Goal: Communication & Community: Share content

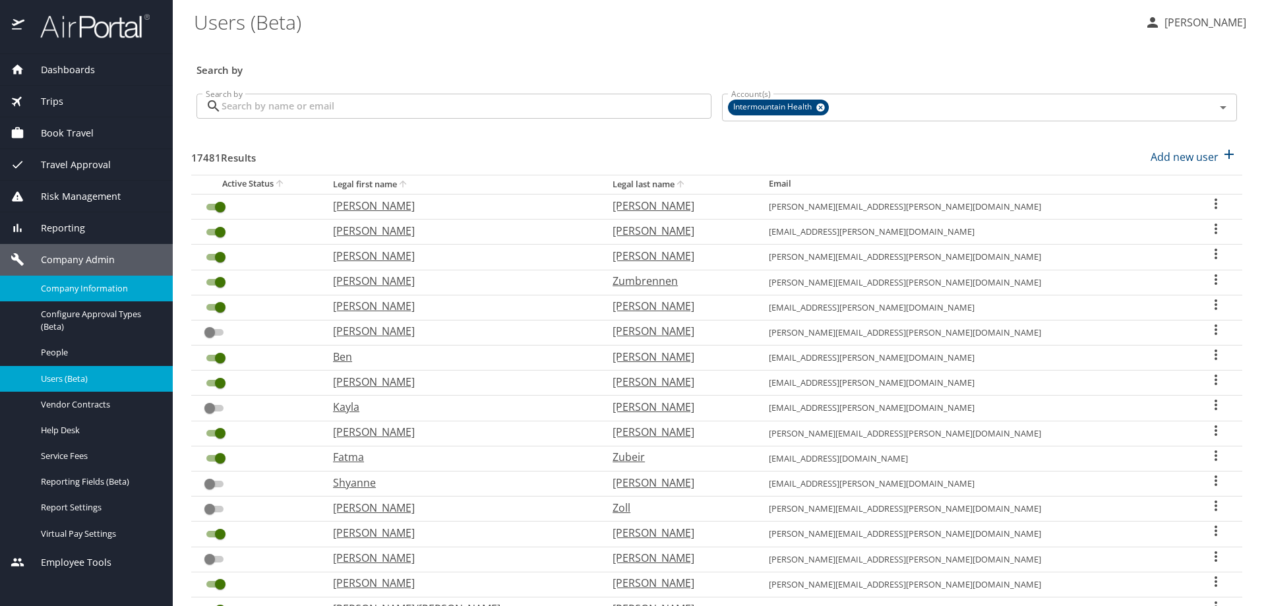
click at [0, 276] on link "Company Information" at bounding box center [86, 289] width 173 height 26
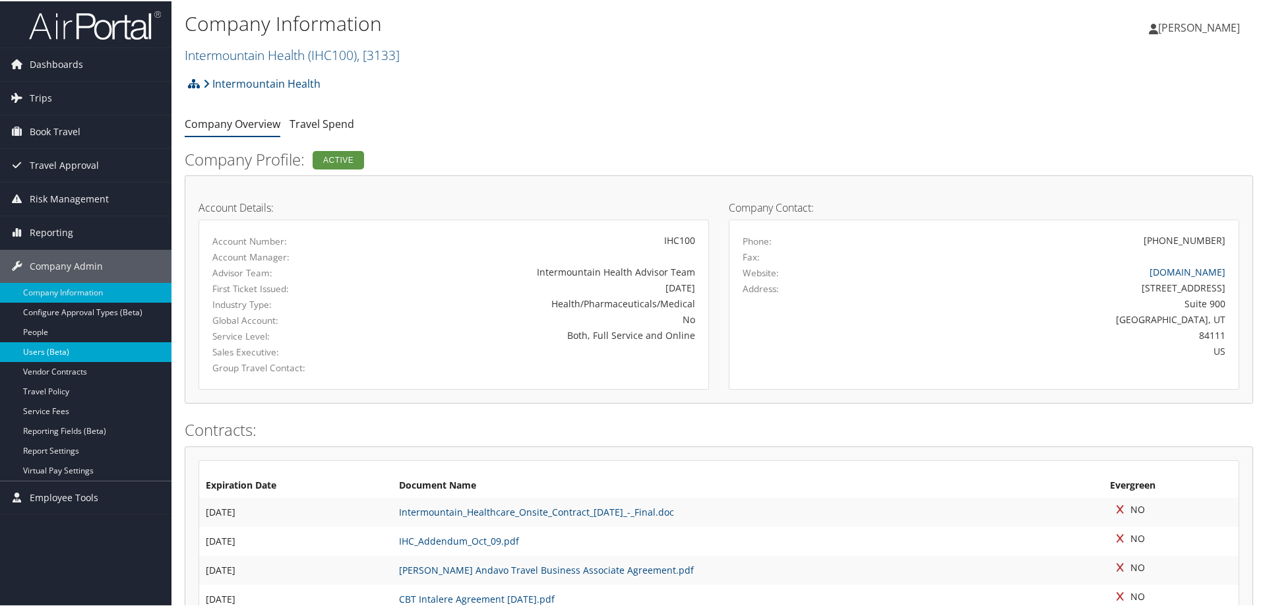
click at [80, 349] on link "Users (Beta)" at bounding box center [85, 351] width 171 height 20
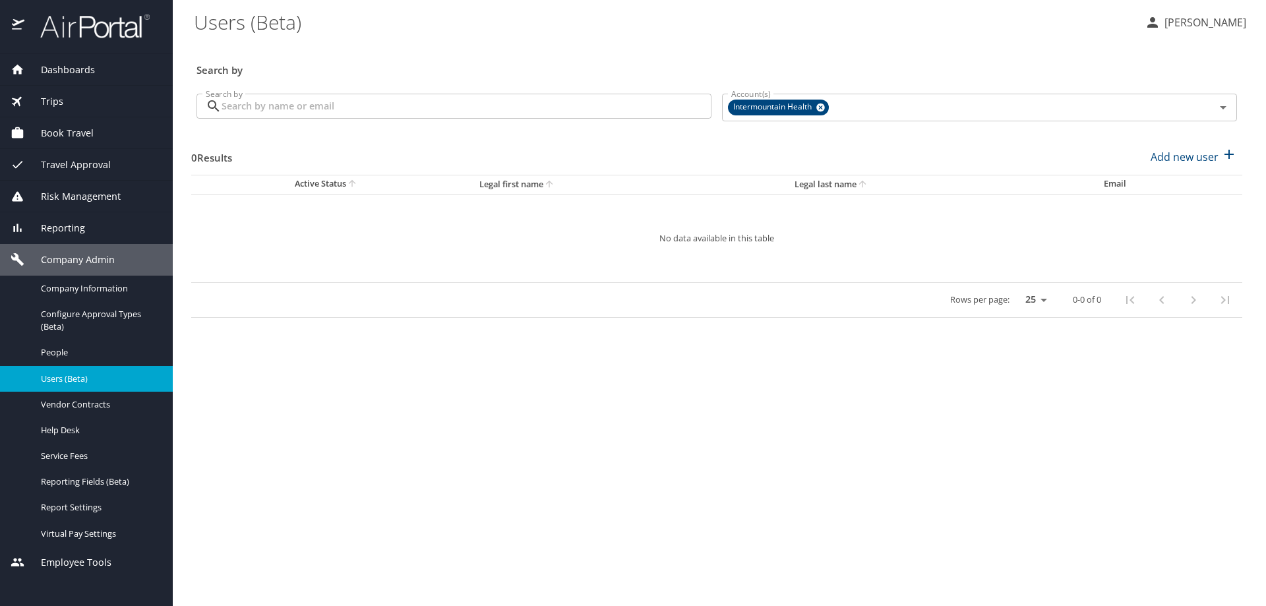
click at [230, 100] on input "Search by" at bounding box center [467, 106] width 490 height 25
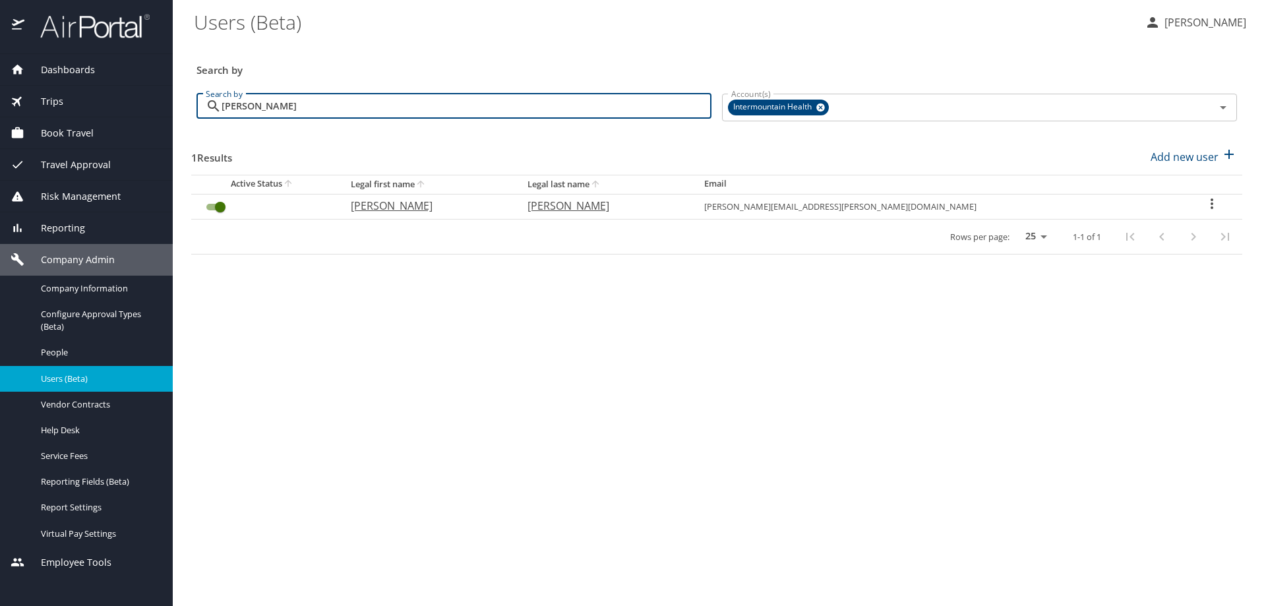
type input "ryan morris"
click at [1204, 202] on icon "User Search Table" at bounding box center [1212, 204] width 16 height 16
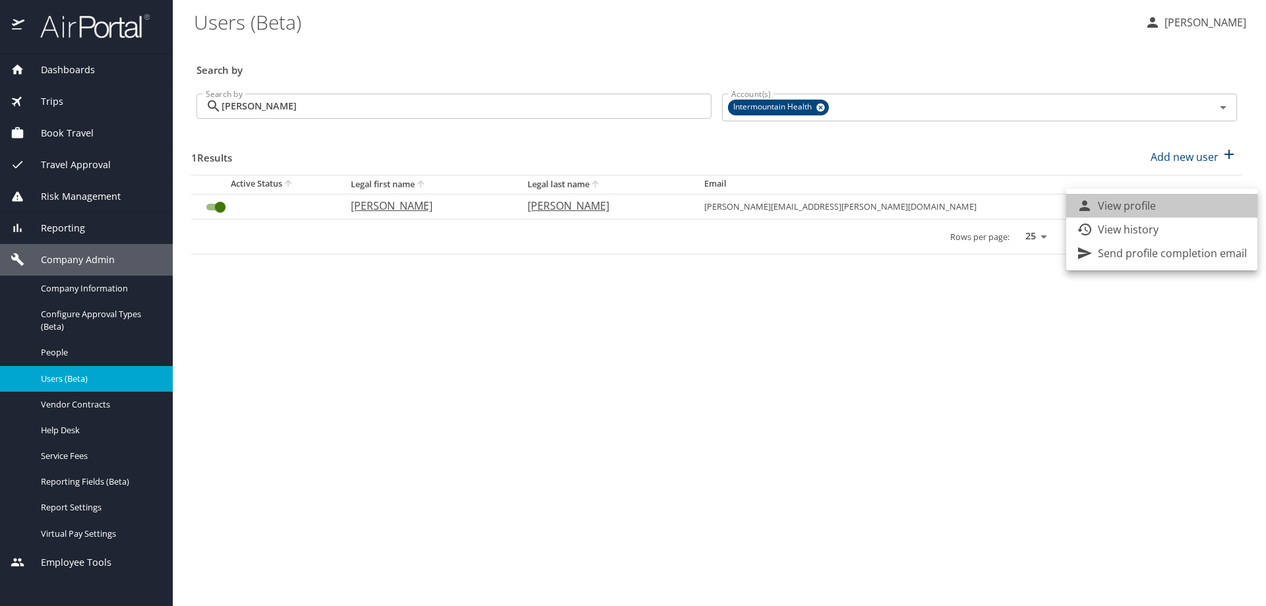
click at [1201, 202] on li "View profile" at bounding box center [1161, 206] width 191 height 24
select select "US"
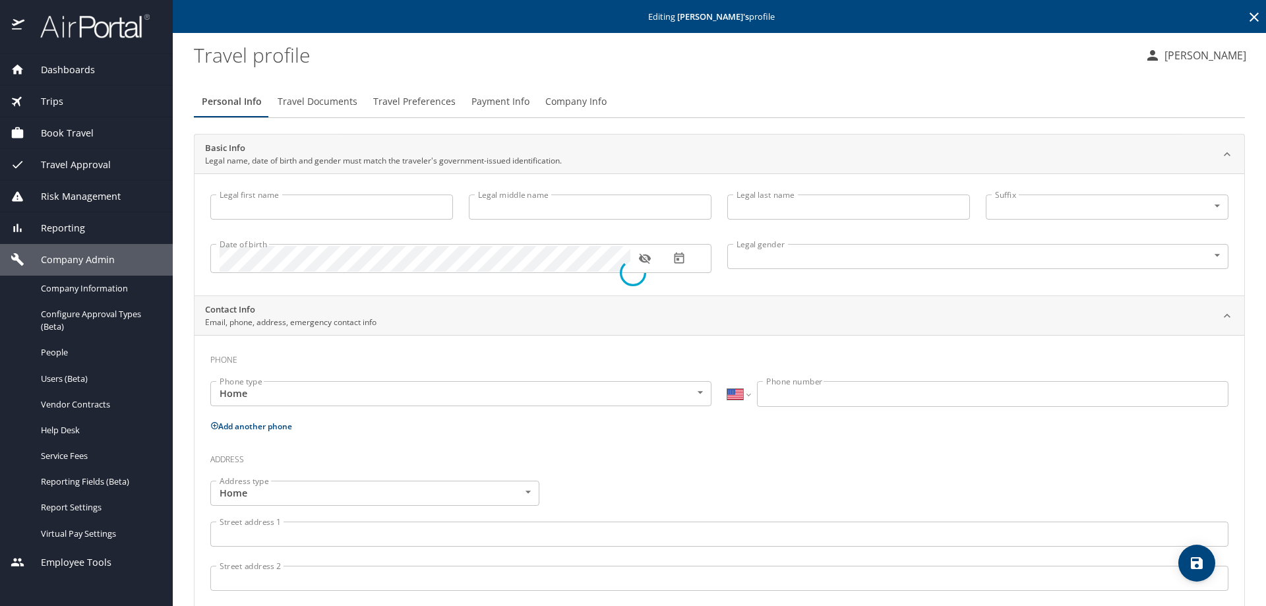
type input "Ryan"
type input "J"
type input "Morris"
type input "Male"
select select "US"
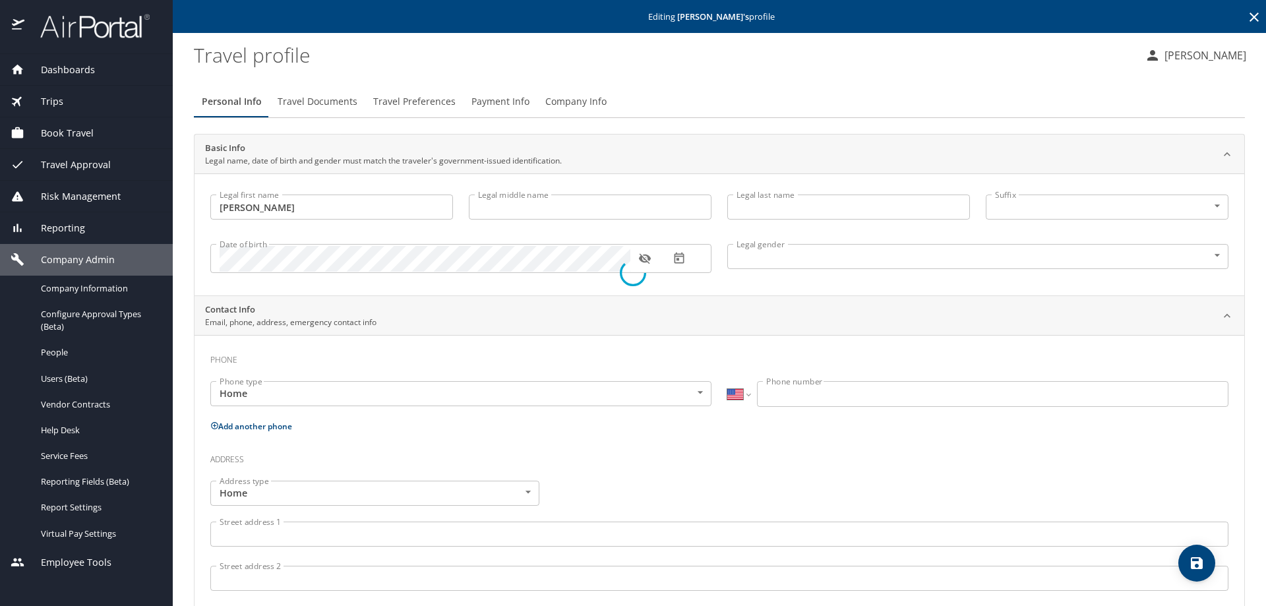
select select "US"
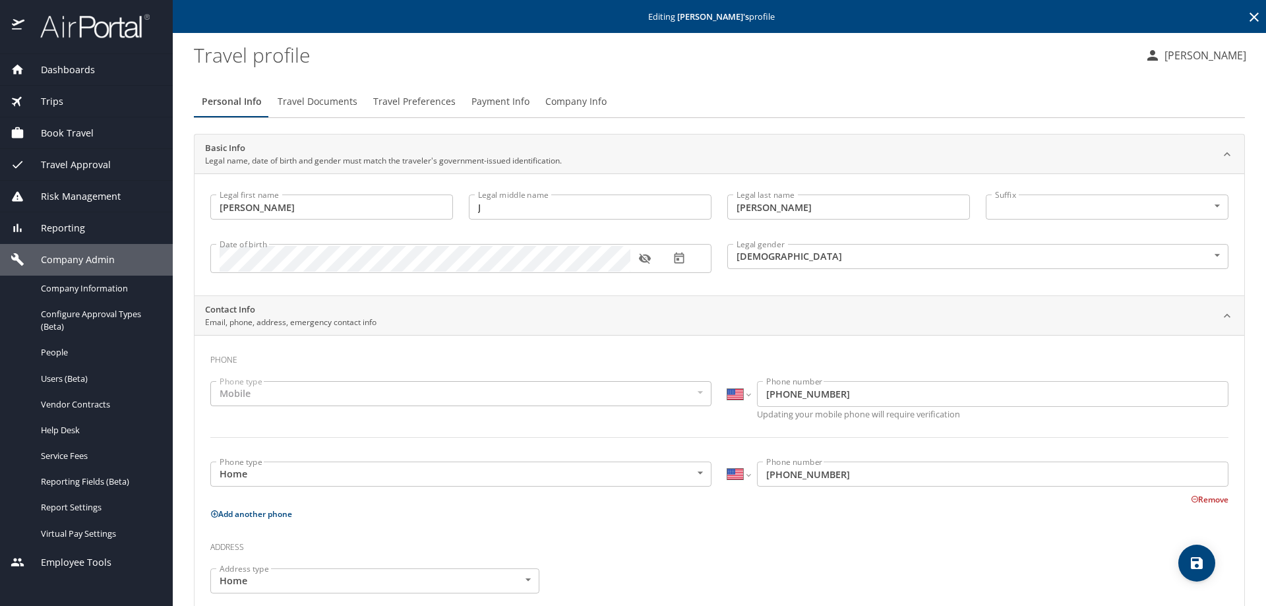
click at [559, 100] on span "Company Info" at bounding box center [575, 102] width 61 height 16
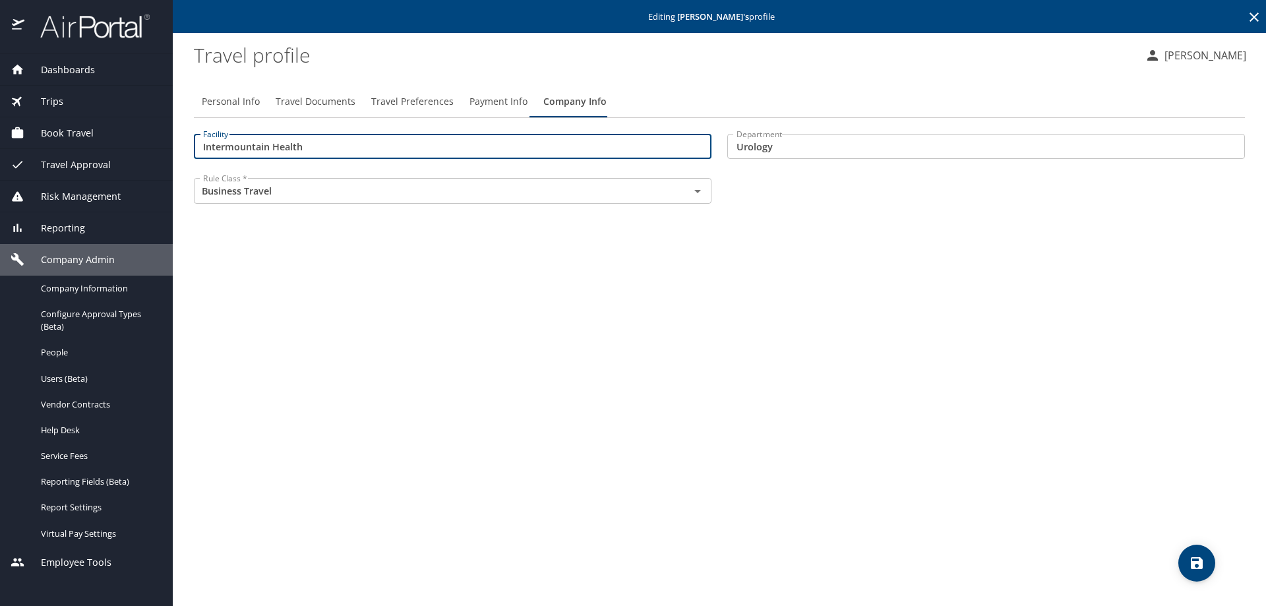
click at [354, 150] on input "Intermountain Health" at bounding box center [453, 146] width 518 height 25
drag, startPoint x: 354, startPoint y: 150, endPoint x: 0, endPoint y: 110, distance: 356.3
click at [0, 110] on div "Dashboards AirPortal 360™ Manager My Travel Dashboard Trips Airtinerary® Lookup…" at bounding box center [633, 303] width 1266 height 606
type input "40000"
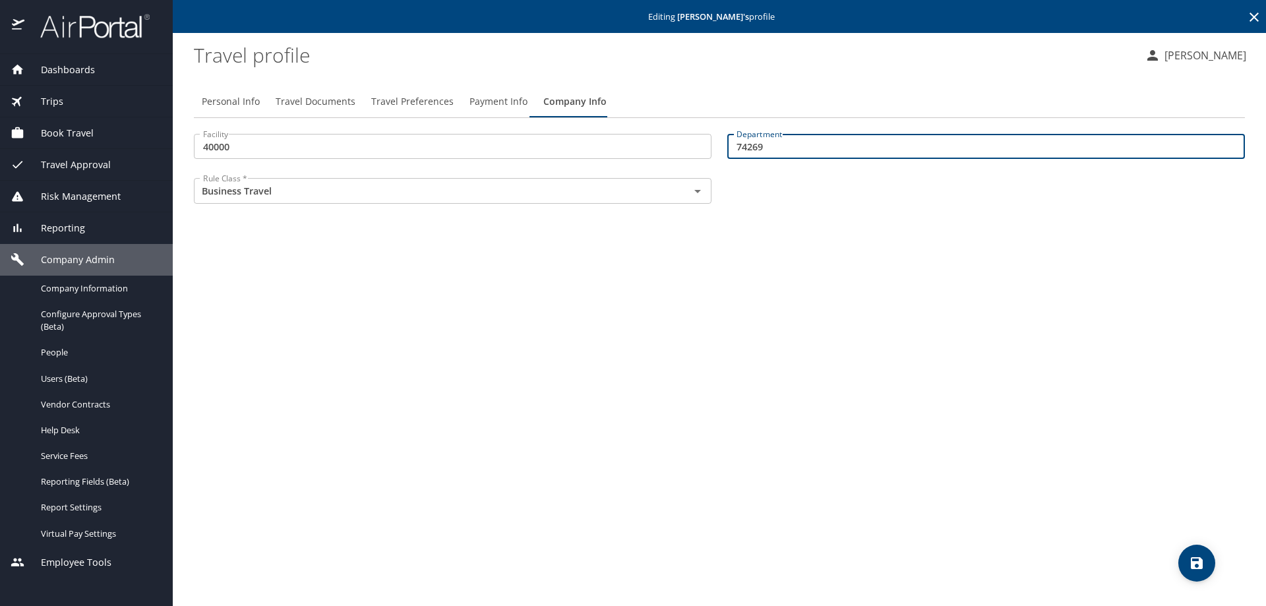
type input "74269"
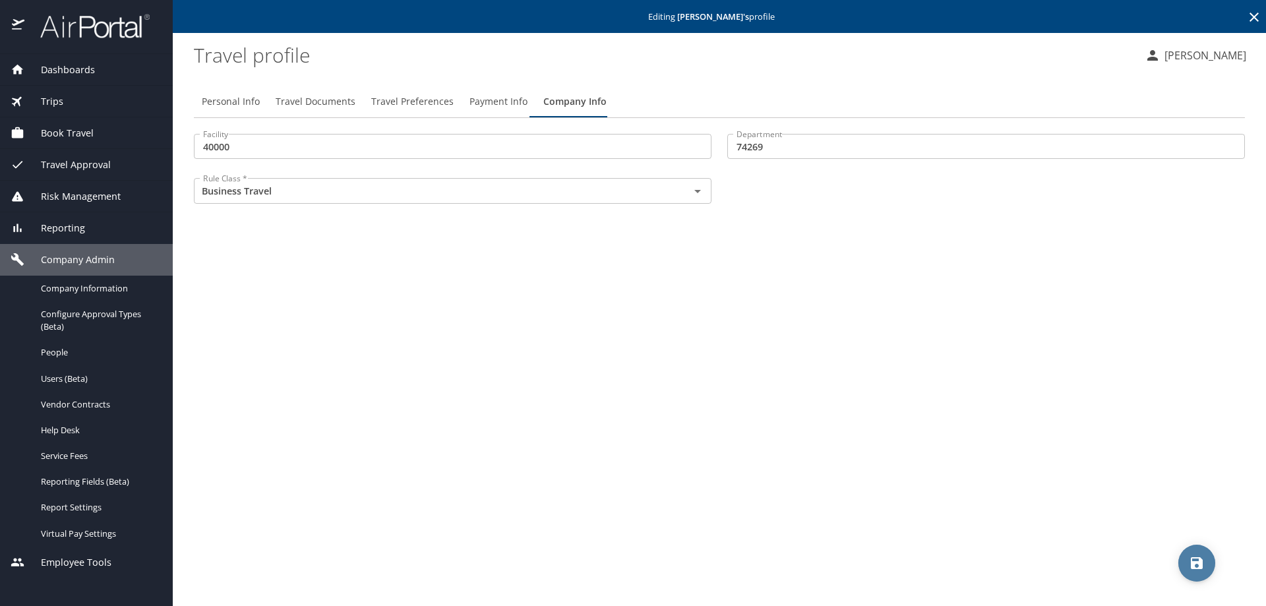
click at [1198, 556] on icon "save" at bounding box center [1197, 563] width 16 height 16
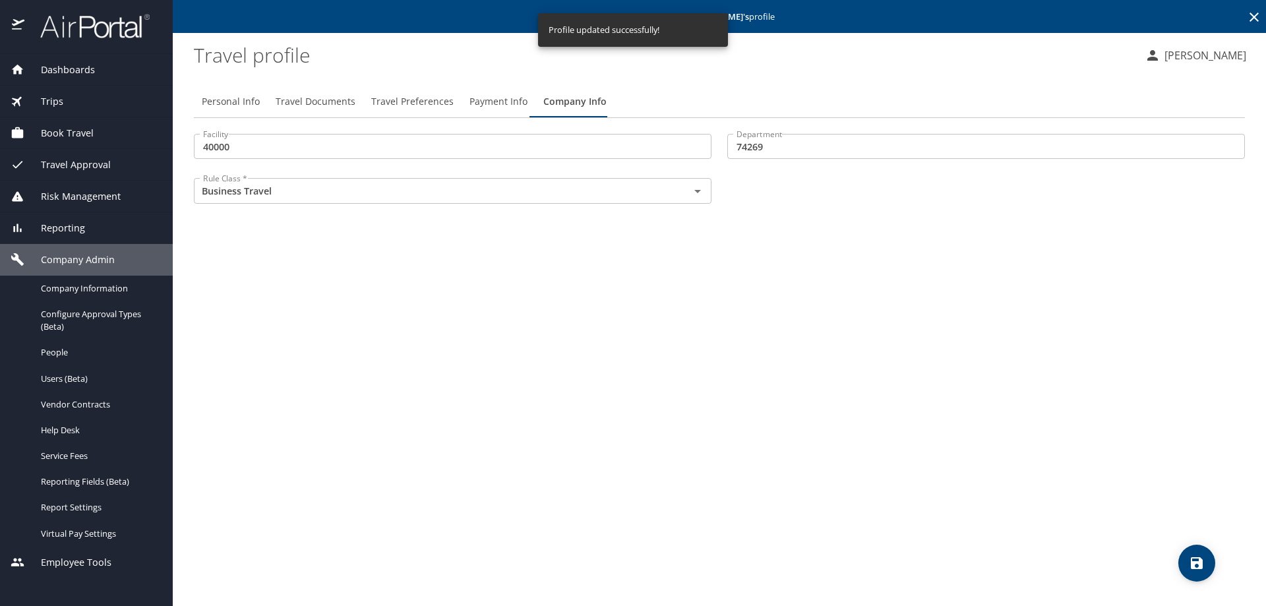
click at [487, 100] on span "Payment Info" at bounding box center [498, 102] width 58 height 16
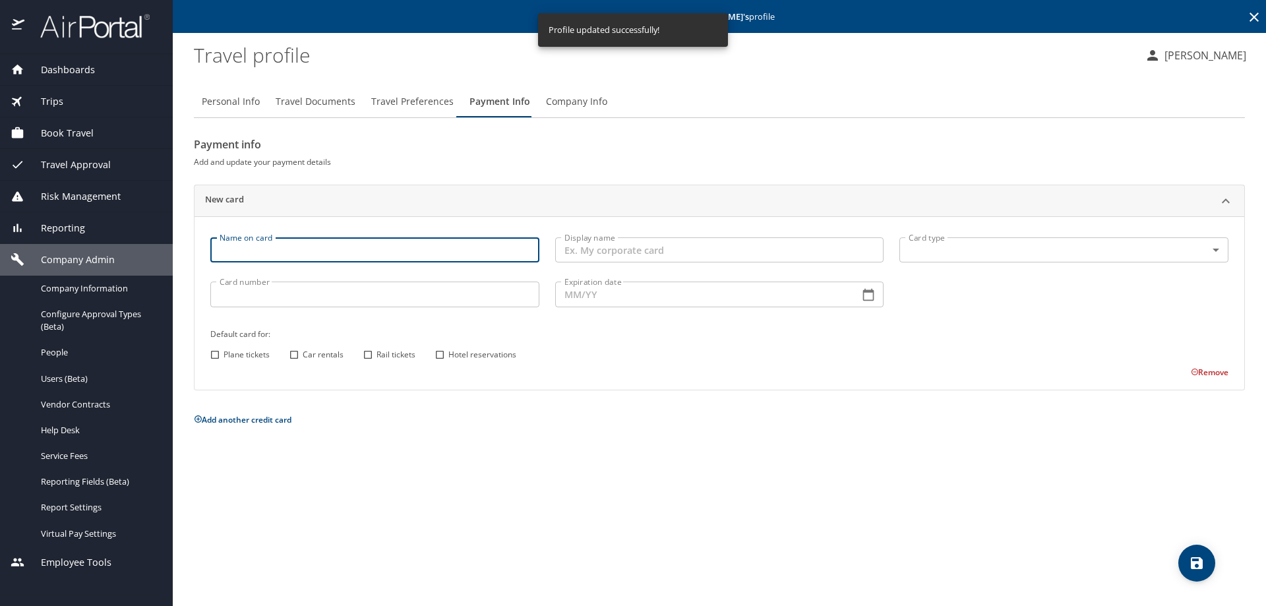
click at [266, 250] on input "Name on card" at bounding box center [374, 249] width 329 height 25
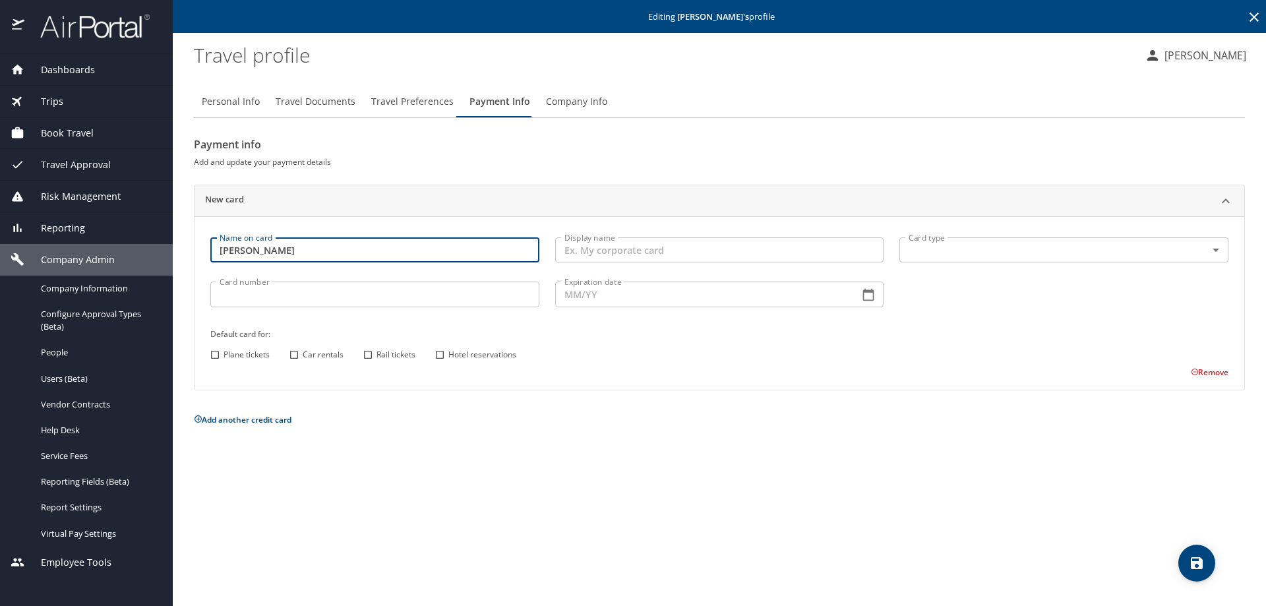
type input "Ryan Morris"
click at [956, 247] on body "Dashboards AirPortal 360™ Manager My Travel Dashboard Trips Airtinerary® Lookup…" at bounding box center [633, 303] width 1266 height 606
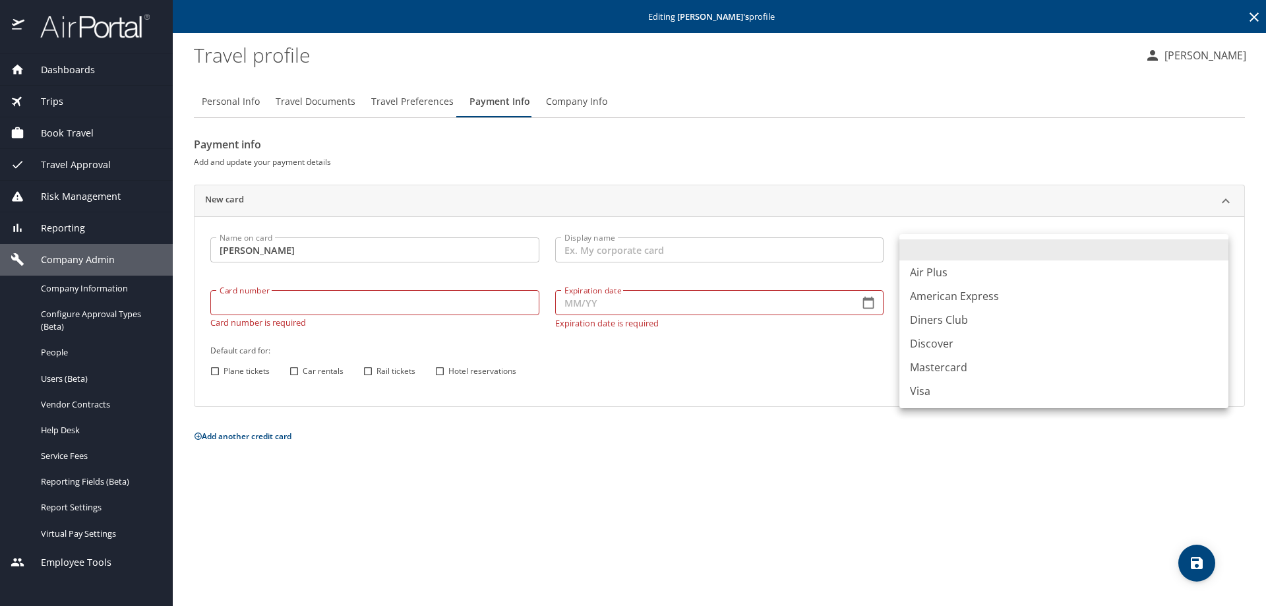
click at [922, 386] on li "Visa" at bounding box center [1063, 391] width 329 height 24
type input "VI"
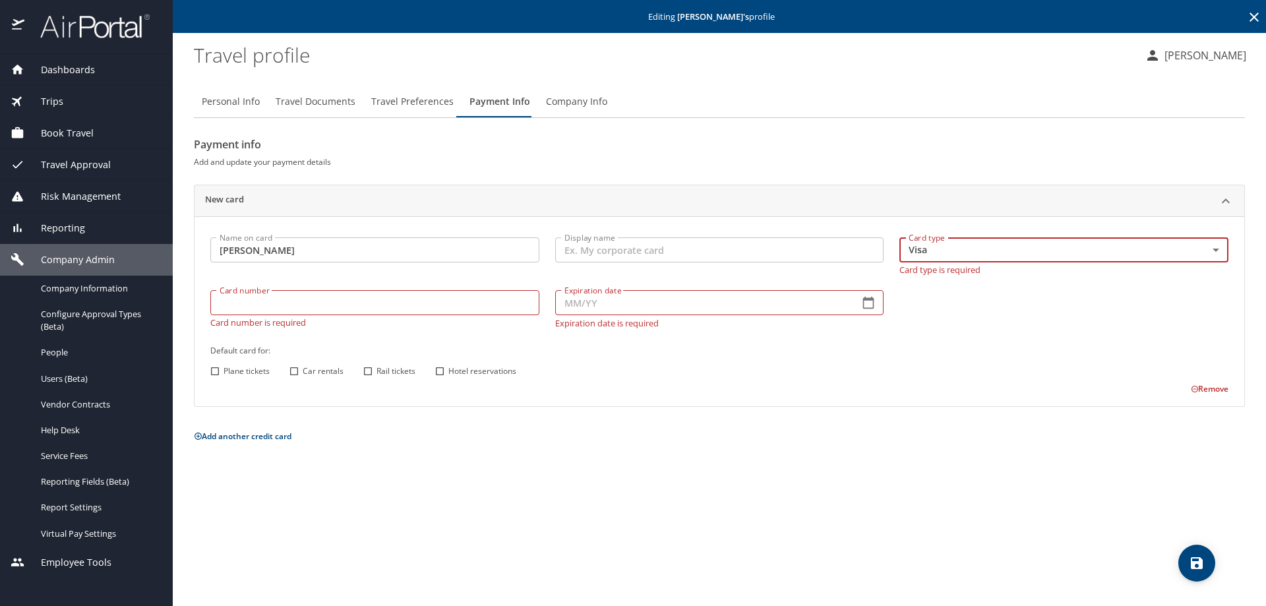
click at [237, 305] on input "Card number" at bounding box center [374, 302] width 329 height 25
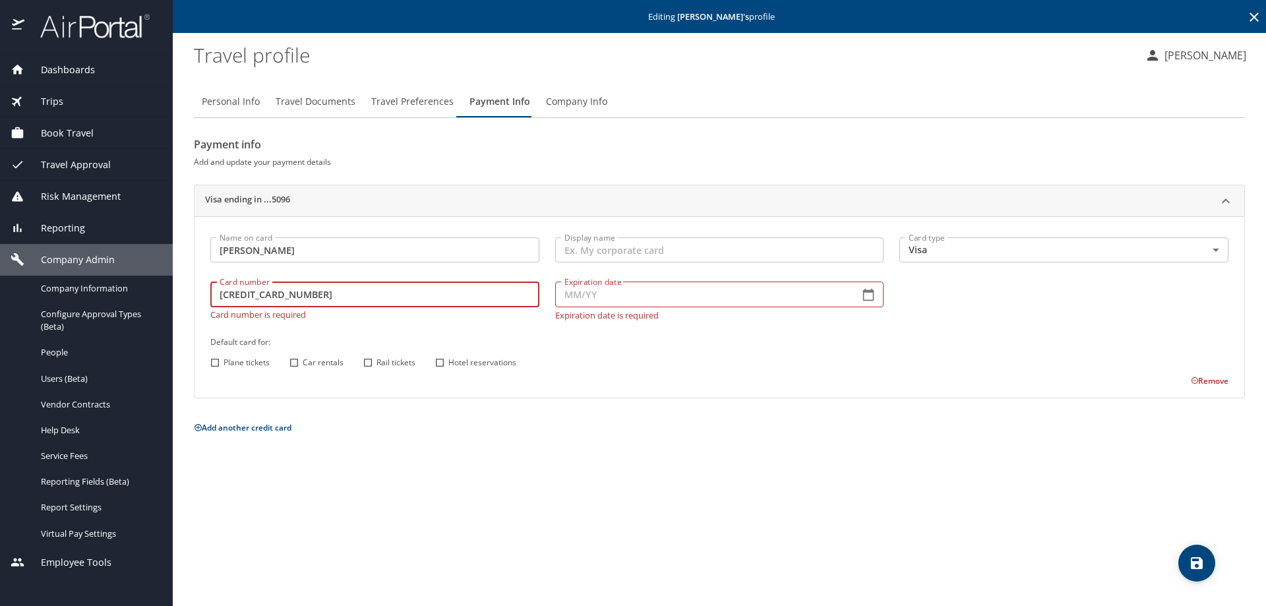
type input "4485597279825096"
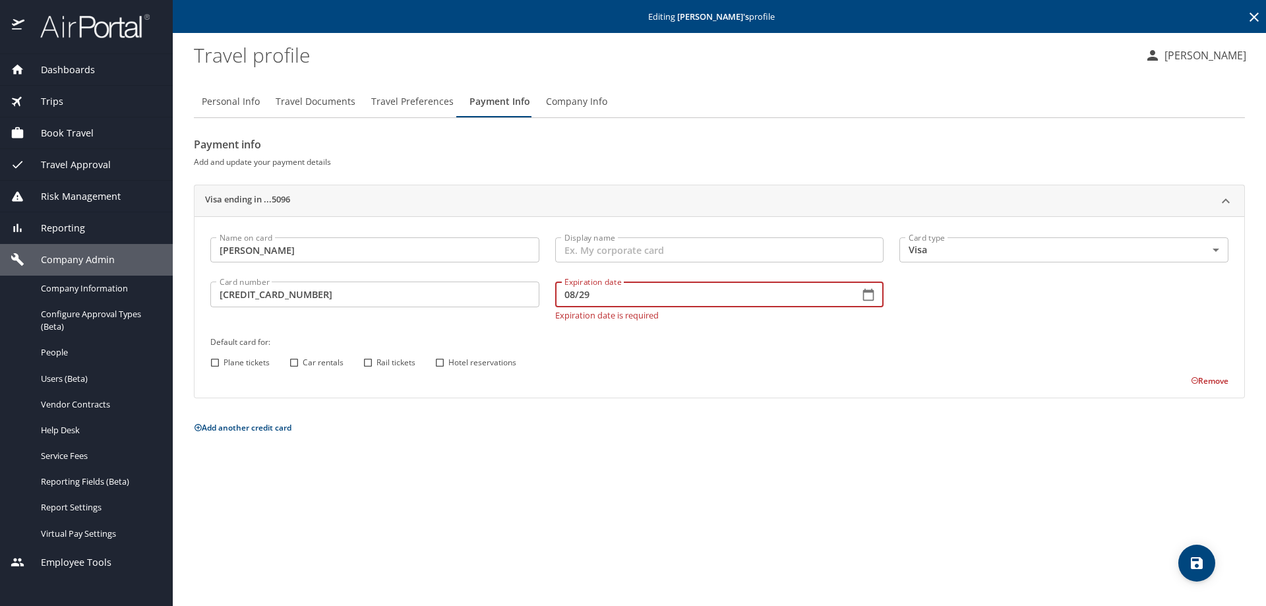
type input "08/29"
click at [214, 364] on div "Name on card Ryan Morris Name on card Display name Display name Card type Visa …" at bounding box center [719, 308] width 1034 height 158
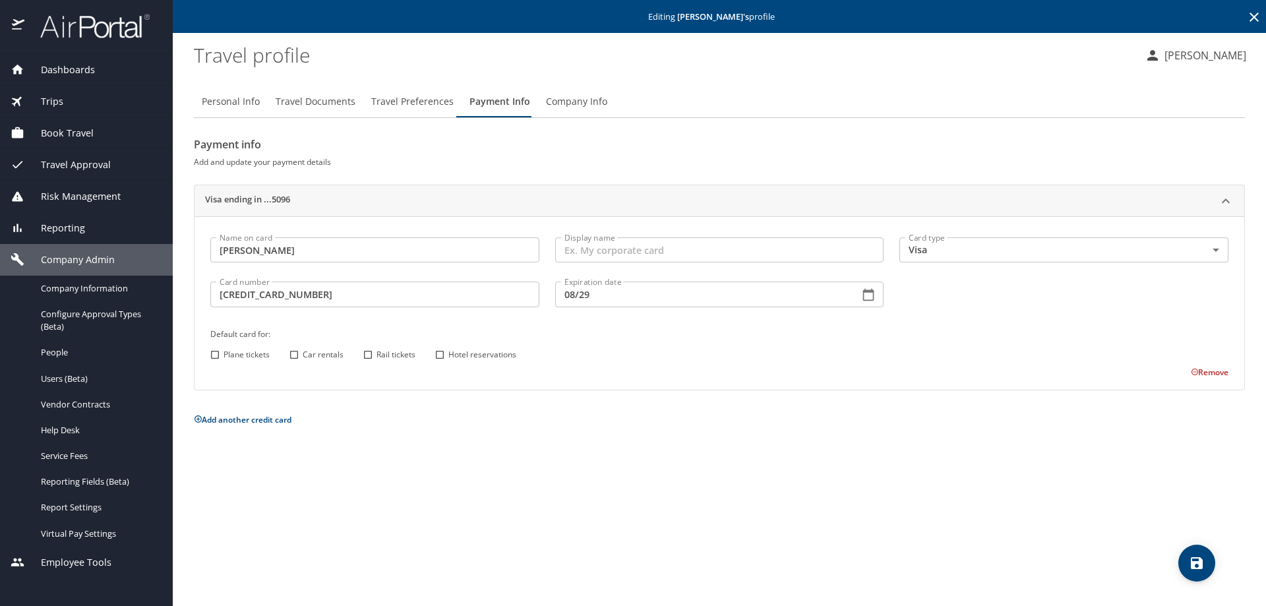
click at [214, 353] on input "Plane tickets" at bounding box center [214, 354] width 17 height 17
checkbox input "true"
click at [293, 353] on input "Car rentals" at bounding box center [293, 354] width 17 height 17
checkbox input "true"
click at [438, 355] on input "Hotel reservations" at bounding box center [439, 354] width 17 height 17
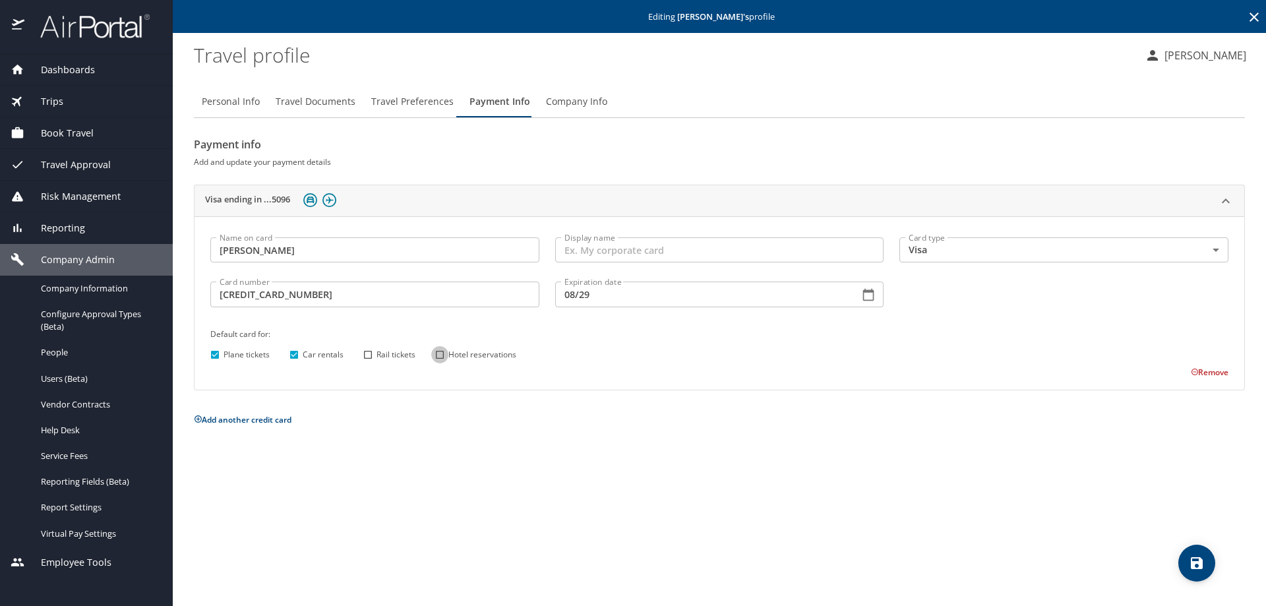
checkbox input "true"
drag, startPoint x: 1205, startPoint y: 574, endPoint x: 1197, endPoint y: 568, distance: 9.5
click at [1197, 568] on button "save" at bounding box center [1196, 563] width 37 height 37
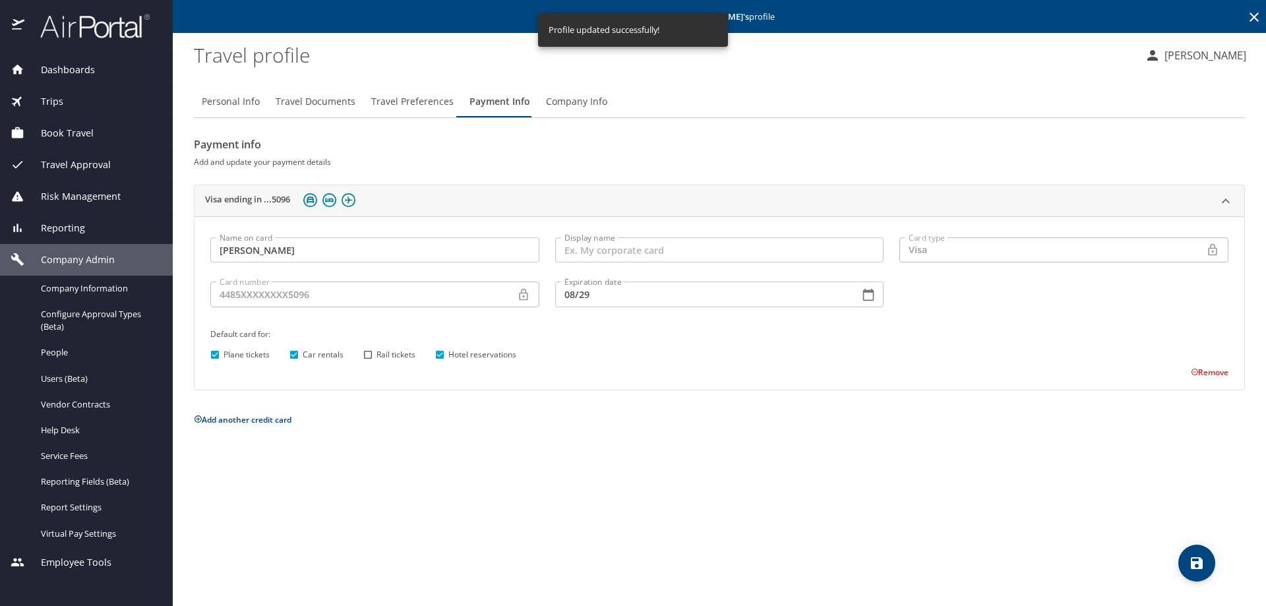
click at [49, 97] on span "Trips" at bounding box center [43, 101] width 39 height 15
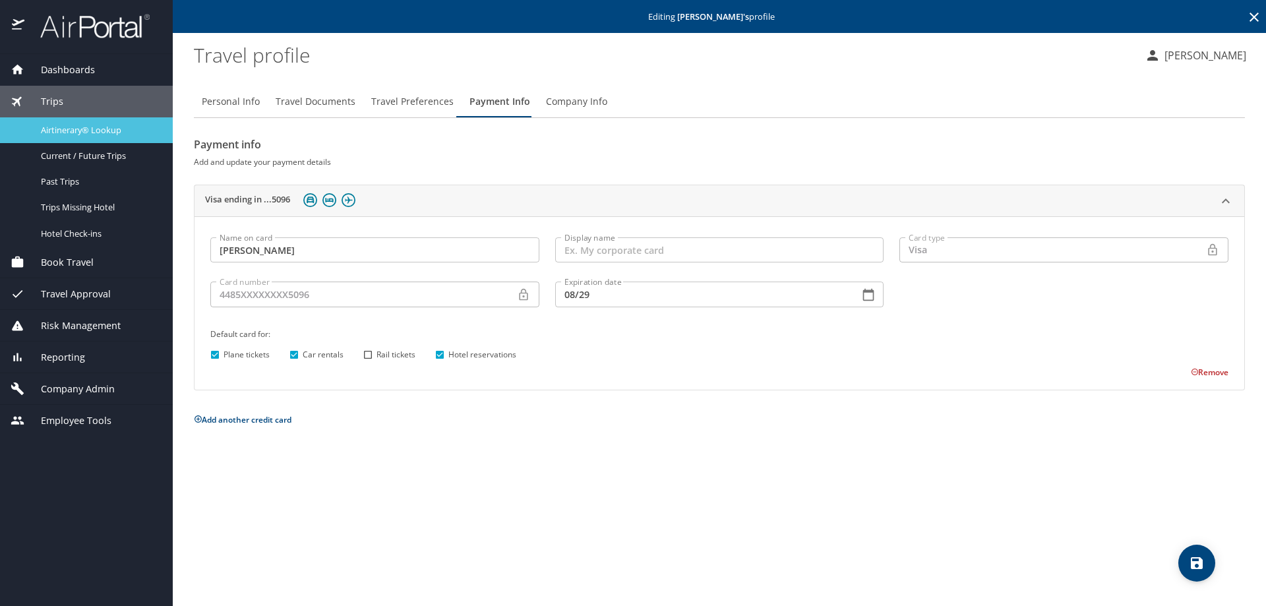
click at [57, 131] on span "Airtinerary® Lookup" at bounding box center [99, 130] width 116 height 13
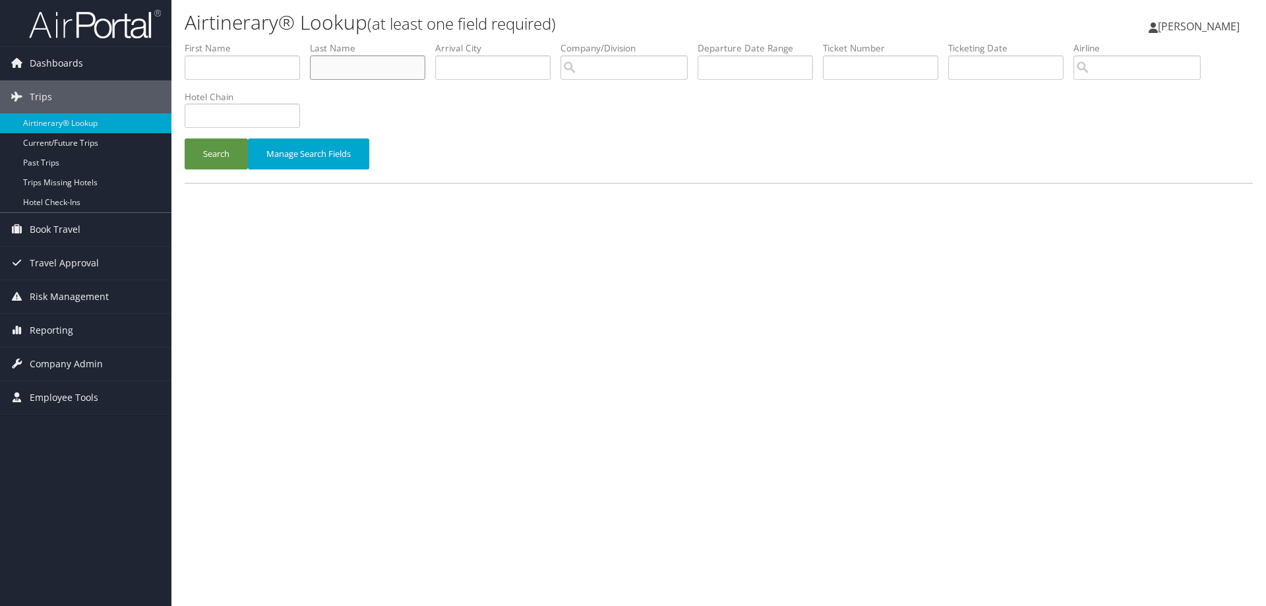
click at [338, 74] on input "text" at bounding box center [367, 67] width 115 height 24
click at [231, 145] on button "Search" at bounding box center [216, 153] width 63 height 31
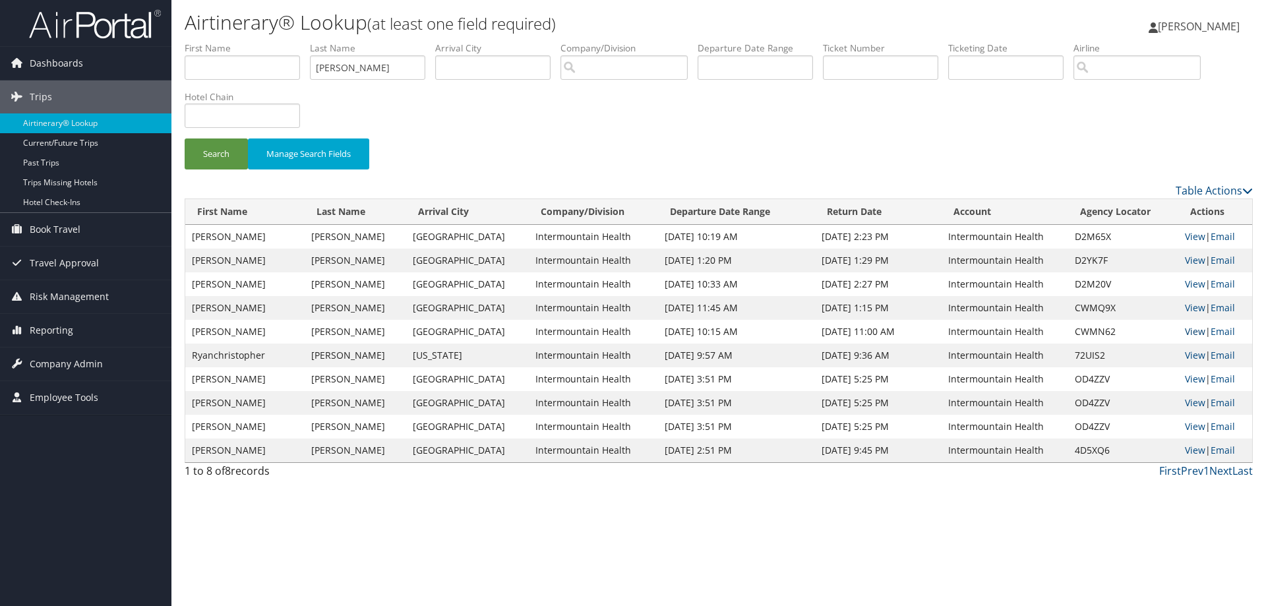
click at [1185, 327] on link "View" at bounding box center [1195, 331] width 20 height 13
drag, startPoint x: 353, startPoint y: 58, endPoint x: 256, endPoint y: 63, distance: 97.0
click at [256, 42] on ul "First Name Last Name knoper Departure City Arrival City Company/Division Airpor…" at bounding box center [719, 42] width 1068 height 0
type input "aziken"
click at [214, 159] on button "Search" at bounding box center [216, 153] width 63 height 31
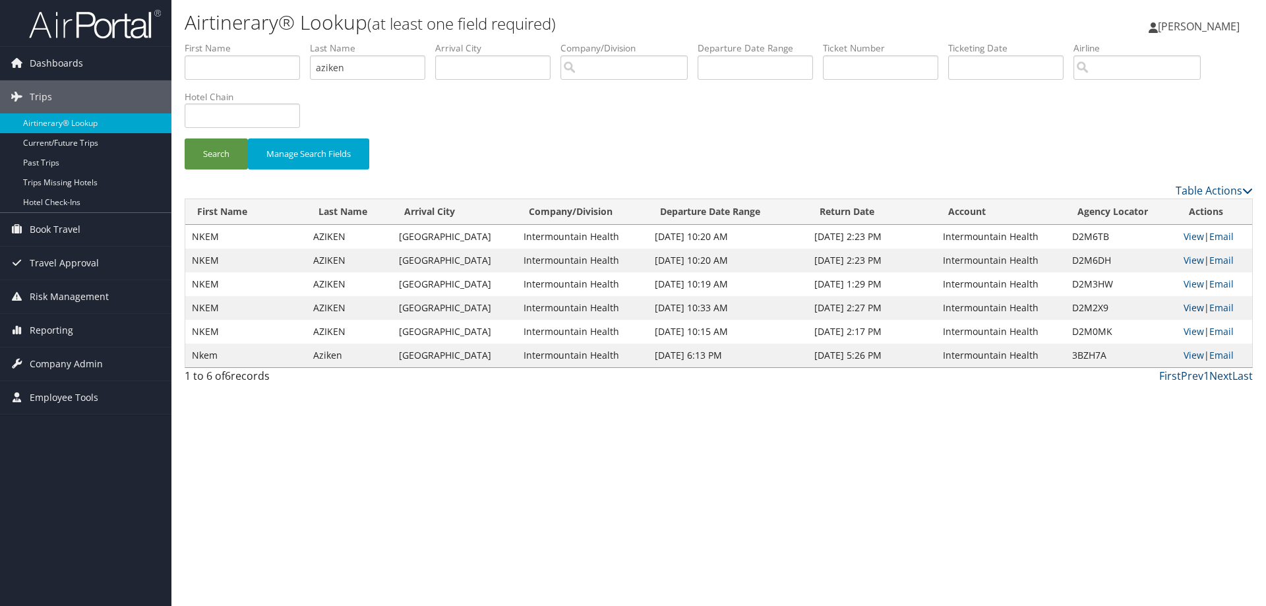
click at [1187, 303] on link "View" at bounding box center [1193, 307] width 20 height 13
click at [1183, 260] on link "View" at bounding box center [1193, 260] width 20 height 13
drag, startPoint x: 363, startPoint y: 74, endPoint x: 320, endPoint y: 75, distance: 43.5
click at [320, 75] on input "aziken" at bounding box center [367, 67] width 115 height 24
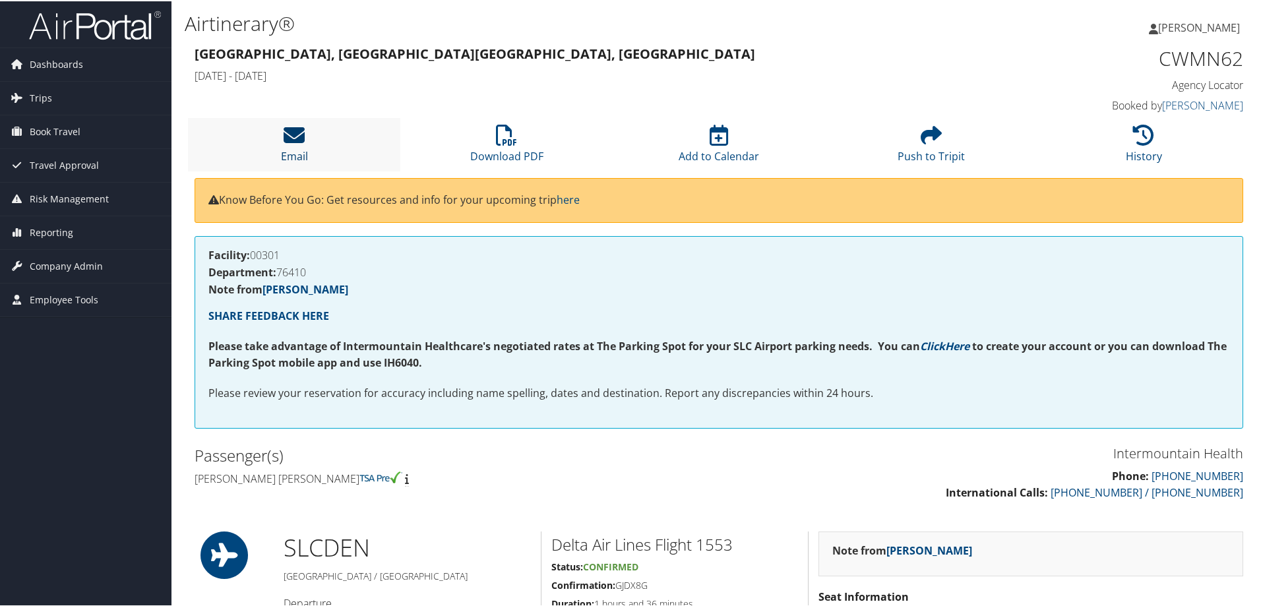
click at [291, 137] on icon at bounding box center [293, 133] width 21 height 21
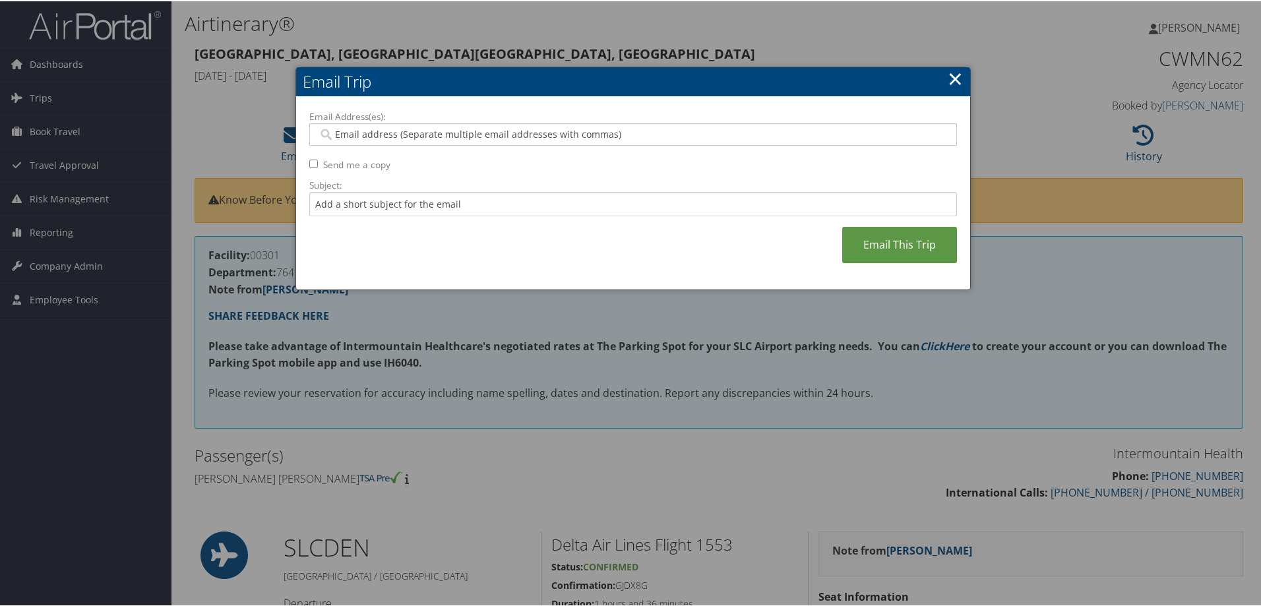
click at [328, 134] on input "Email Address(es):" at bounding box center [633, 133] width 630 height 13
type input "[PERSON_NAME]"
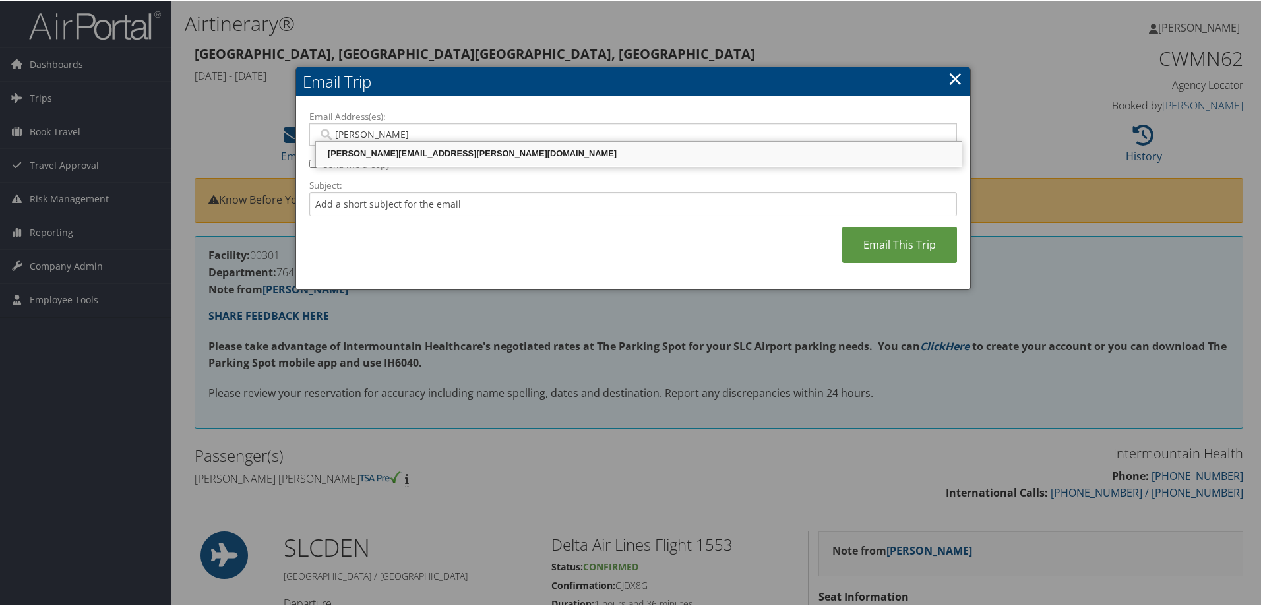
click at [354, 156] on div "[PERSON_NAME][EMAIL_ADDRESS][PERSON_NAME][DOMAIN_NAME]" at bounding box center [638, 152] width 641 height 13
type input "[PERSON_NAME][EMAIL_ADDRESS][PERSON_NAME][DOMAIN_NAME]"
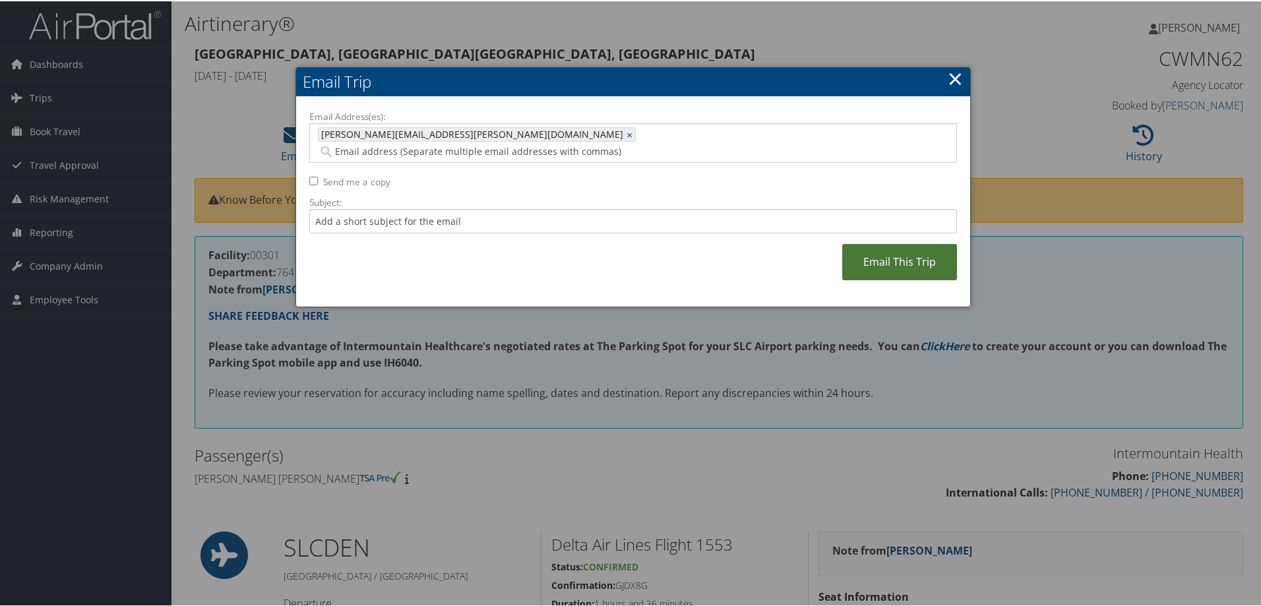
click at [927, 249] on link "Email This Trip" at bounding box center [899, 261] width 115 height 36
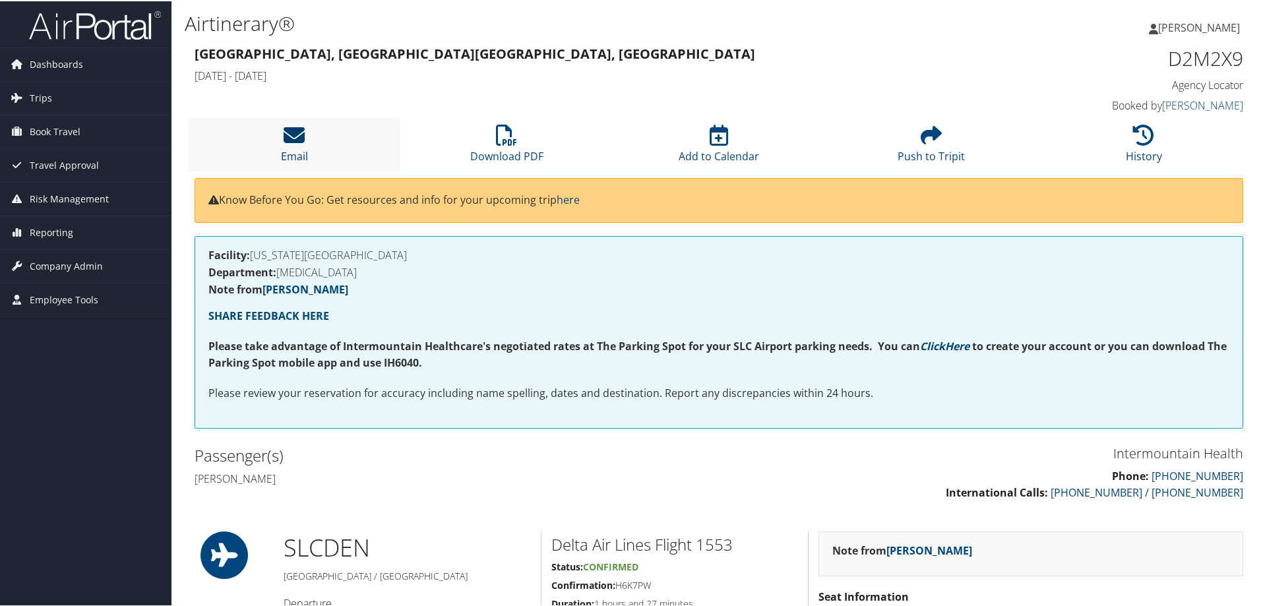
click at [289, 141] on icon at bounding box center [293, 133] width 21 height 21
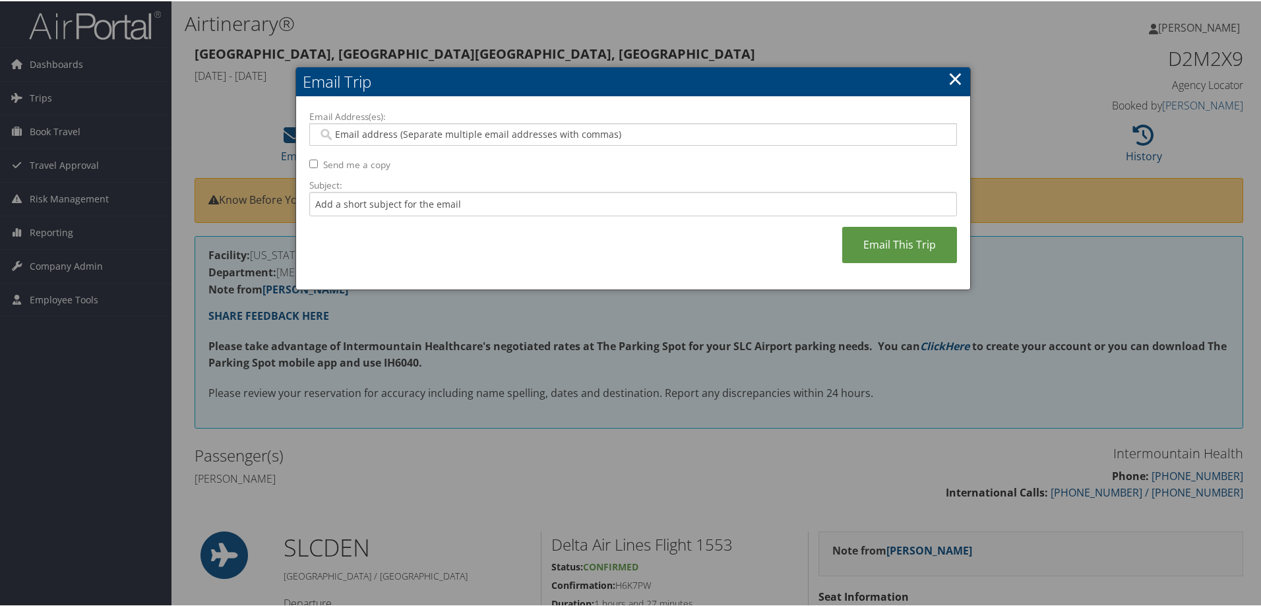
click at [341, 131] on input "Email Address(es):" at bounding box center [633, 133] width 630 height 13
type input "[PERSON_NAME]"
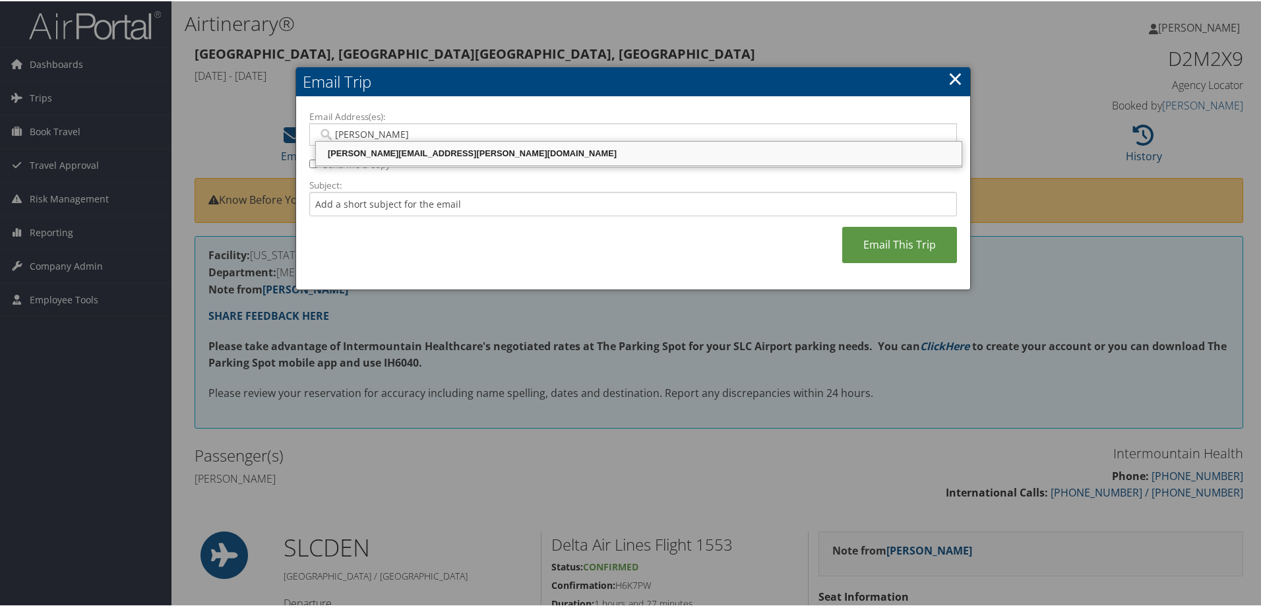
click at [349, 148] on div "[PERSON_NAME][EMAIL_ADDRESS][PERSON_NAME][DOMAIN_NAME]" at bounding box center [638, 152] width 641 height 13
type input "[PERSON_NAME][EMAIL_ADDRESS][PERSON_NAME][DOMAIN_NAME]"
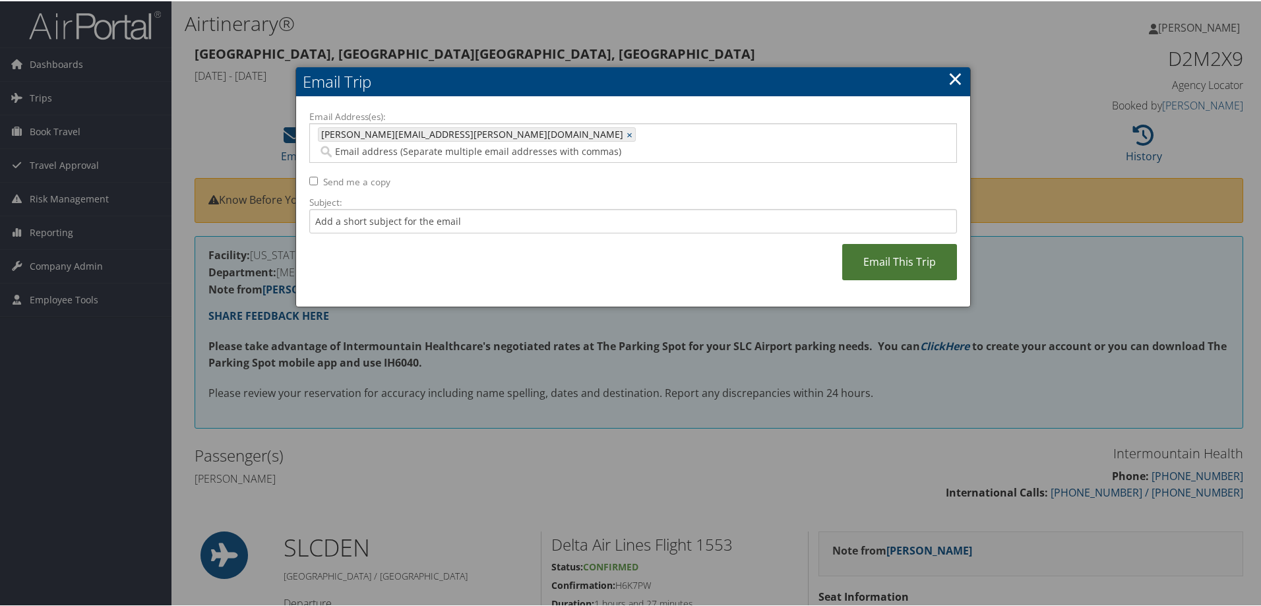
click at [893, 244] on link "Email This Trip" at bounding box center [899, 261] width 115 height 36
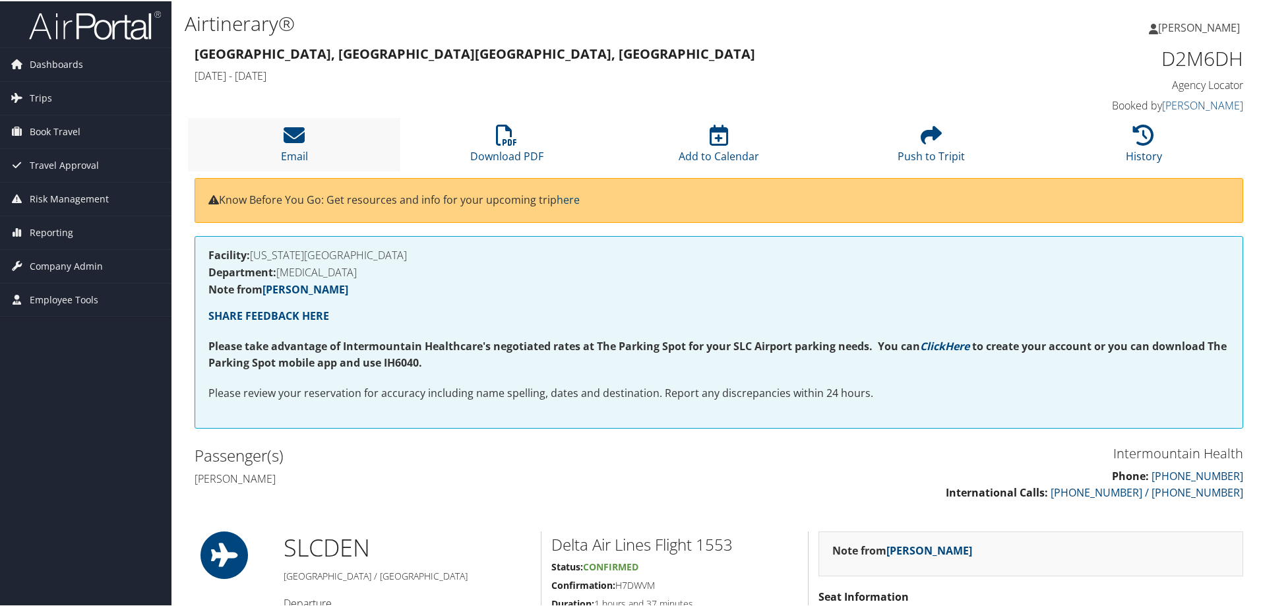
click at [300, 147] on li "Email" at bounding box center [294, 143] width 212 height 53
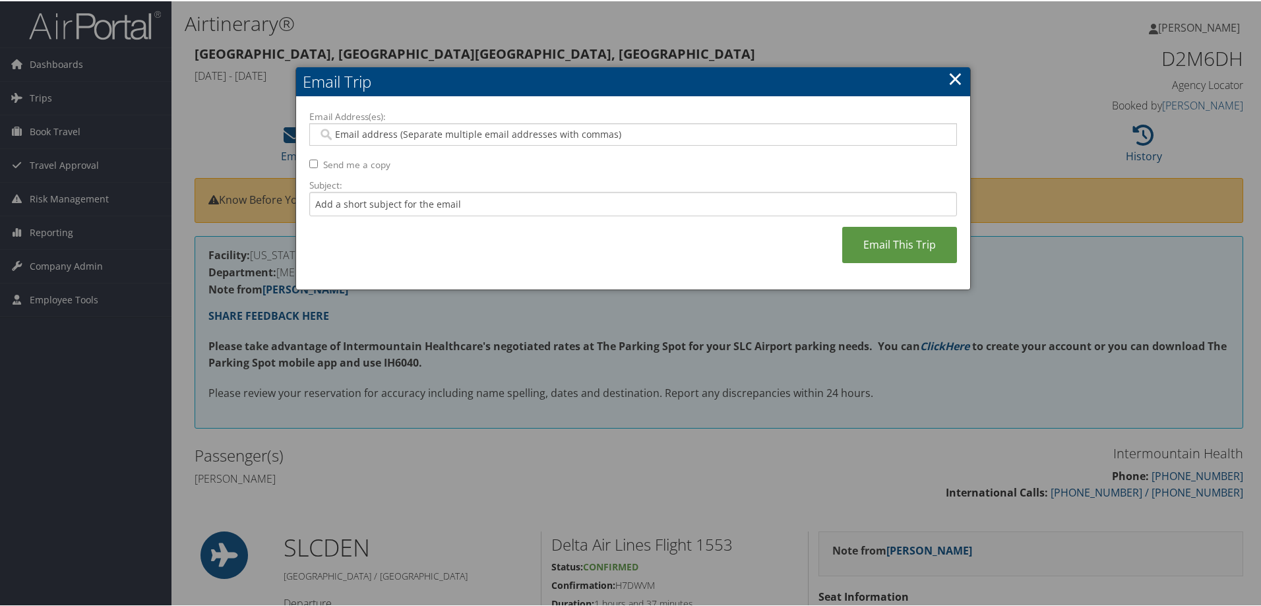
click at [330, 127] on input "Email Address(es):" at bounding box center [633, 133] width 630 height 13
type input "[PERSON_NAME]"
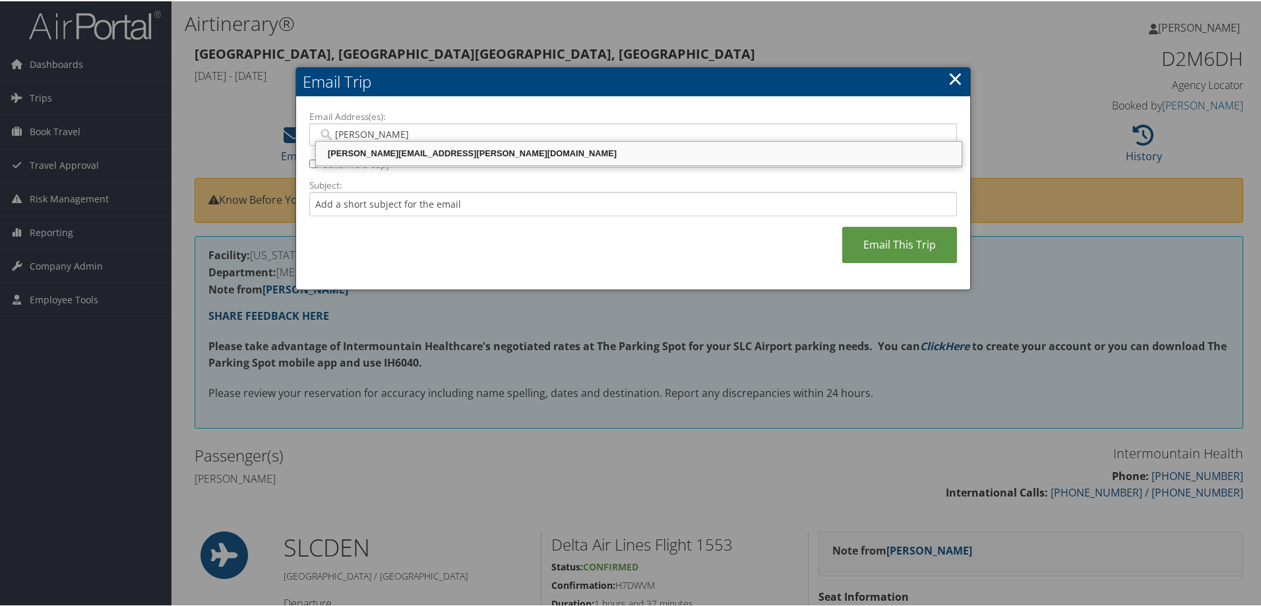
click at [377, 147] on div "[PERSON_NAME][EMAIL_ADDRESS][PERSON_NAME][DOMAIN_NAME]" at bounding box center [638, 152] width 641 height 13
type input "[PERSON_NAME][EMAIL_ADDRESS][PERSON_NAME][DOMAIN_NAME]"
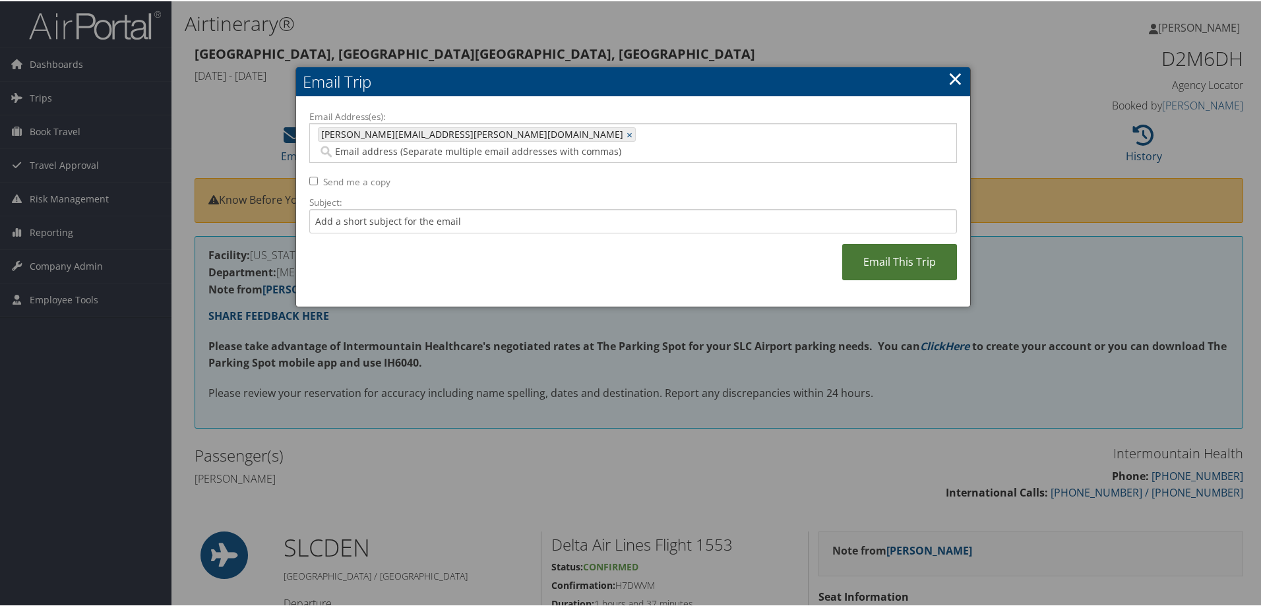
click at [883, 243] on link "Email This Trip" at bounding box center [899, 261] width 115 height 36
